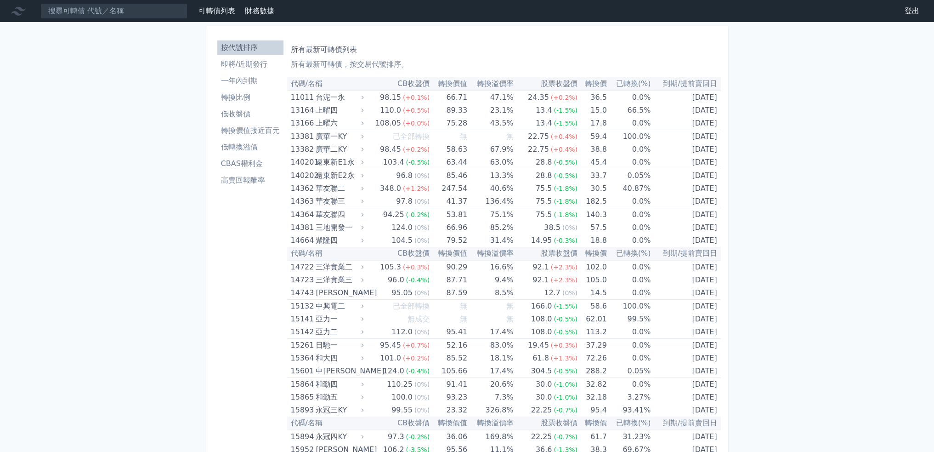
click at [262, 65] on li "即將/近期發行" at bounding box center [250, 64] width 66 height 11
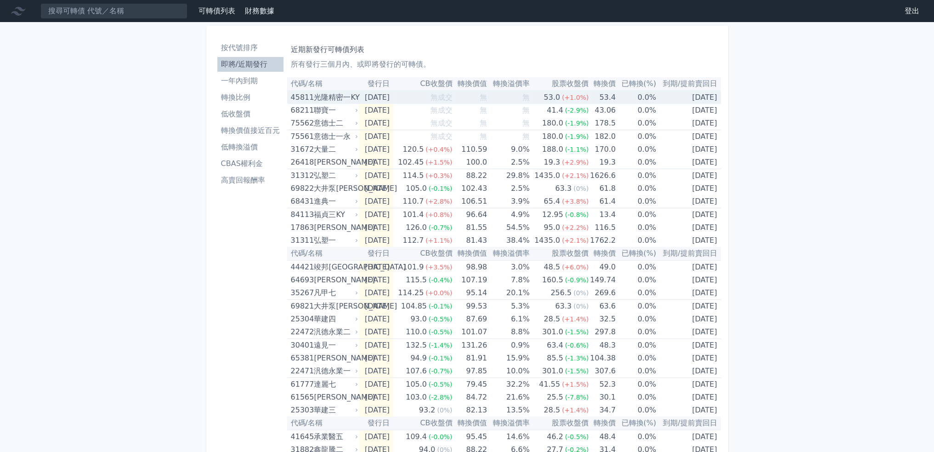
click at [340, 101] on div "光隆精密一KY" at bounding box center [335, 97] width 42 height 13
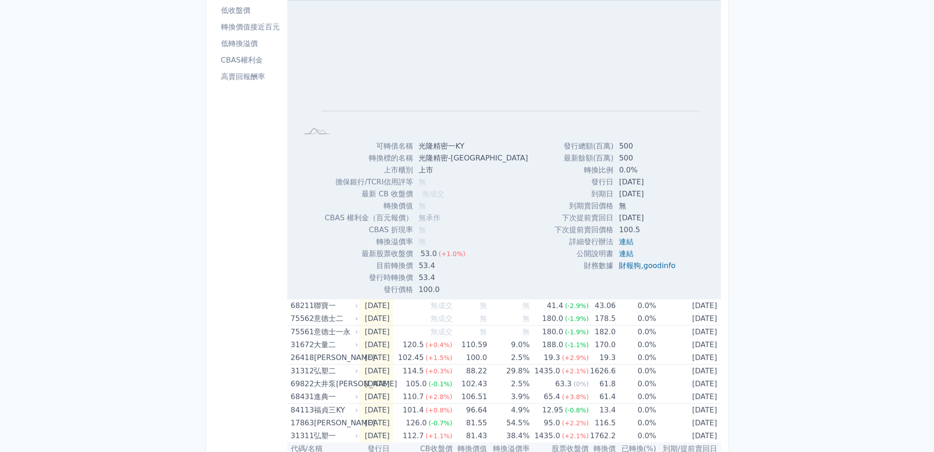
scroll to position [138, 0]
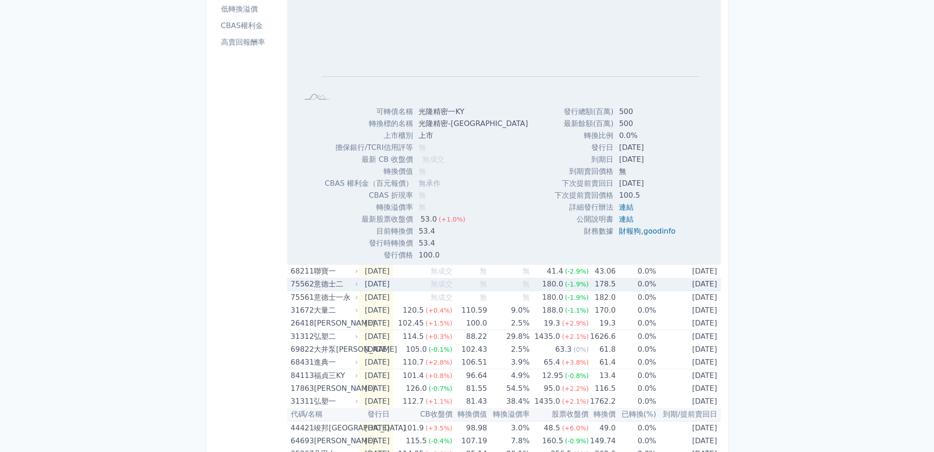
click at [335, 272] on div "聯寶一" at bounding box center [335, 271] width 42 height 13
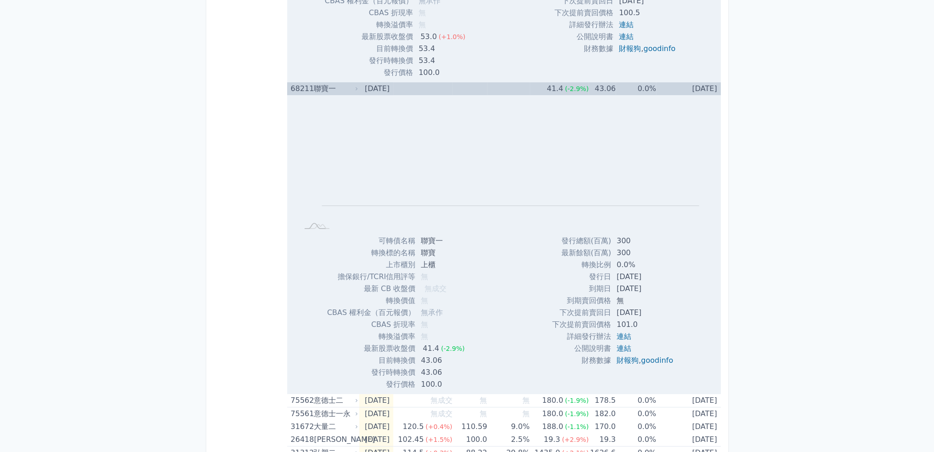
scroll to position [322, 0]
drag, startPoint x: 420, startPoint y: 249, endPoint x: 432, endPoint y: 250, distance: 12.5
click at [435, 250] on td "聯寶" at bounding box center [443, 251] width 57 height 12
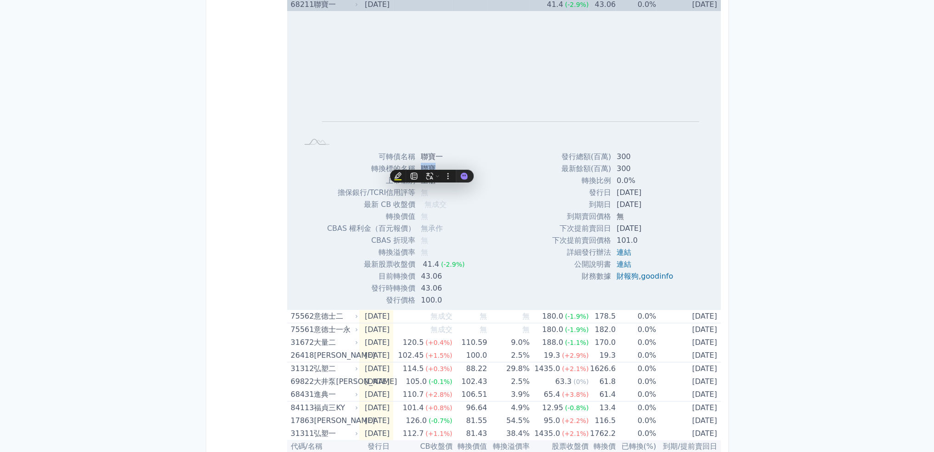
scroll to position [413, 0]
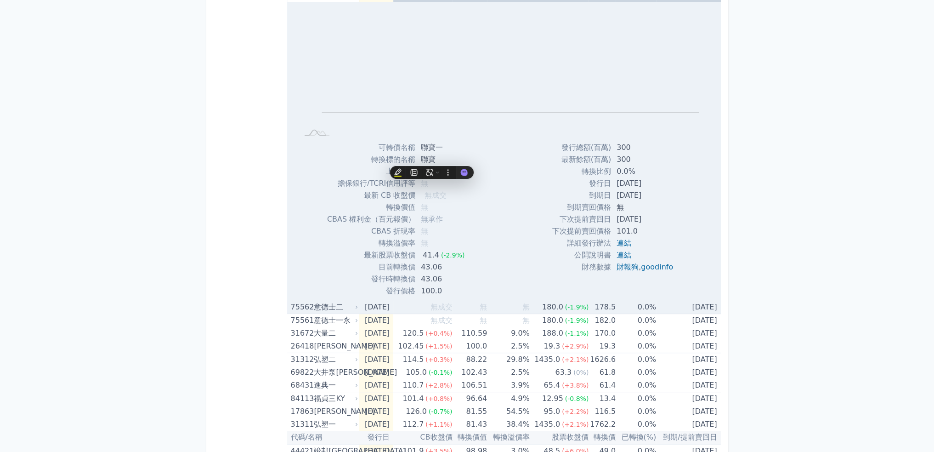
click at [330, 308] on div "意德士二" at bounding box center [335, 306] width 42 height 13
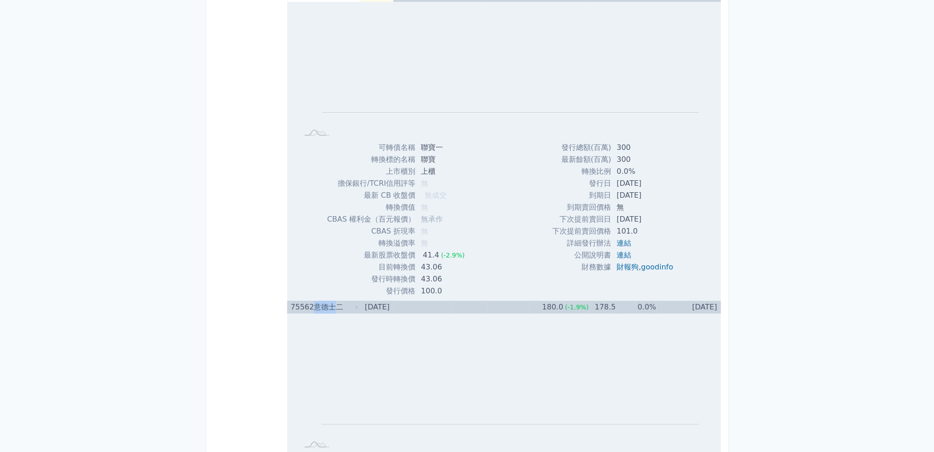
drag, startPoint x: 315, startPoint y: 305, endPoint x: 336, endPoint y: 309, distance: 21.5
click at [336, 309] on div "意德士二" at bounding box center [335, 306] width 42 height 13
